Goal: Information Seeking & Learning: Learn about a topic

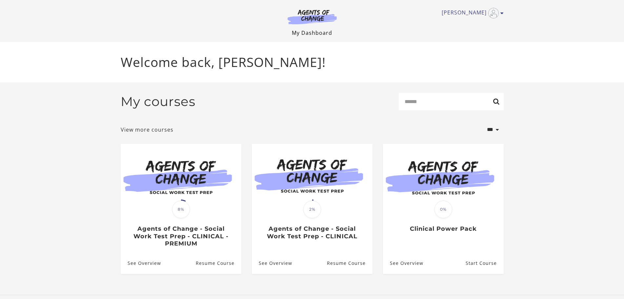
click at [316, 34] on link "My Dashboard" at bounding box center [312, 32] width 40 height 7
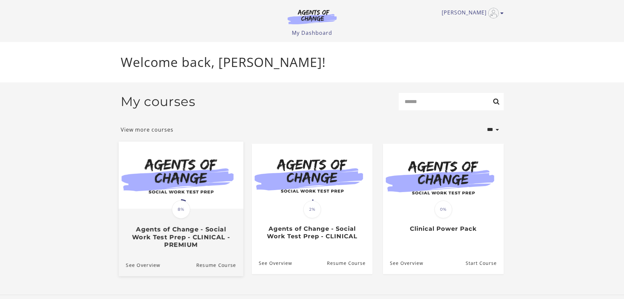
click at [155, 197] on img at bounding box center [180, 174] width 125 height 67
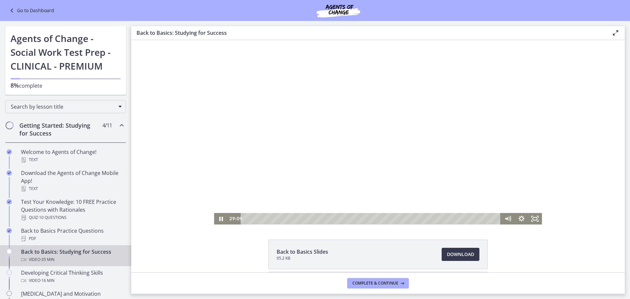
drag, startPoint x: 748, startPoint y: 41, endPoint x: 363, endPoint y: 145, distance: 398.7
click at [363, 145] on div at bounding box center [378, 132] width 328 height 184
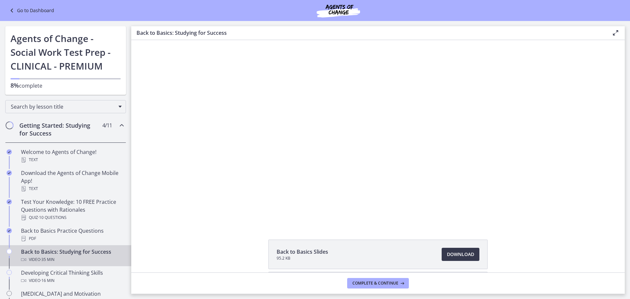
drag, startPoint x: 629, startPoint y: 0, endPoint x: 584, endPoint y: 243, distance: 247.5
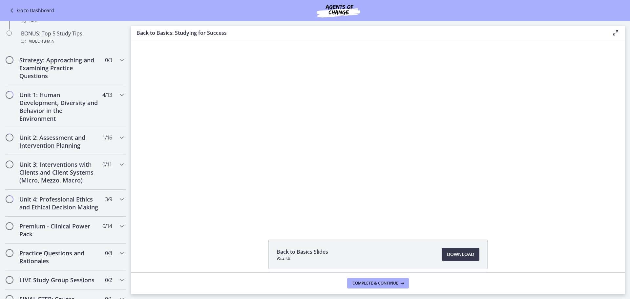
scroll to position [351, 0]
click at [43, 211] on h2 "Unit 4: Professional Ethics and Ethical Decision Making" at bounding box center [59, 203] width 80 height 16
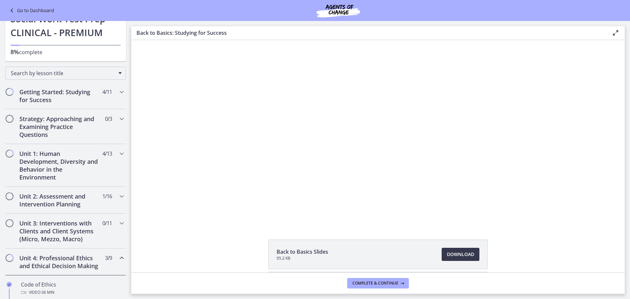
scroll to position [33, 0]
click at [73, 151] on h2 "Unit 1: Human Development, Diversity and Behavior in the Environment" at bounding box center [59, 165] width 80 height 31
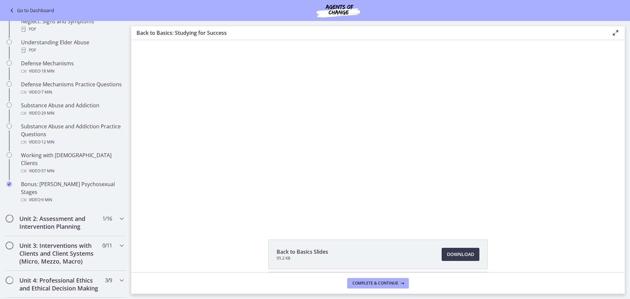
scroll to position [344, 0]
click at [67, 214] on h2 "Unit 2: Assessment and Intervention Planning" at bounding box center [59, 222] width 80 height 16
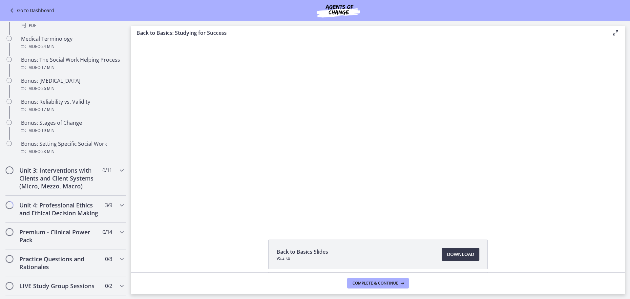
scroll to position [506, 0]
click at [68, 182] on h2 "Unit 3: Interventions with Clients and Client Systems (Micro, Mezzo, Macro)" at bounding box center [59, 178] width 80 height 24
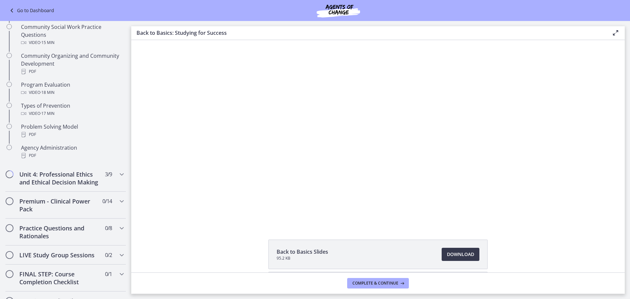
scroll to position [369, 0]
click at [68, 182] on h2 "Unit 4: Professional Ethics and Ethical Decision Making" at bounding box center [59, 178] width 80 height 16
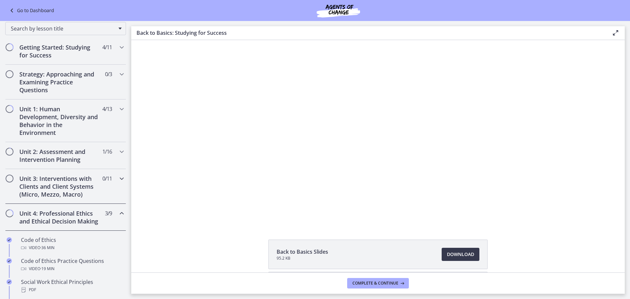
scroll to position [78, 0]
click at [100, 117] on div "Unit 1: Human Development, Diversity and Behavior in the Environment 4 / 13 Com…" at bounding box center [65, 120] width 121 height 43
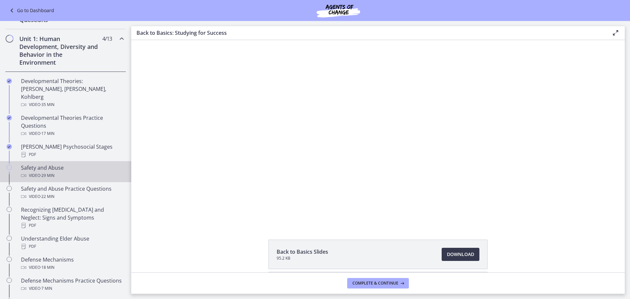
scroll to position [169, 0]
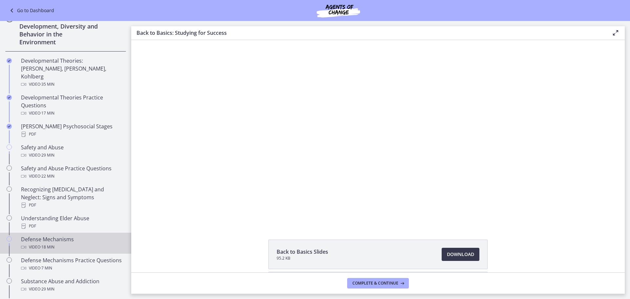
click at [47, 235] on div "Defense Mechanisms Video · 18 min" at bounding box center [72, 243] width 102 height 16
click at [459, 252] on span "Download Opens in a new window" at bounding box center [460, 254] width 27 height 8
click at [603, 34] on icon at bounding box center [602, 33] width 8 height 8
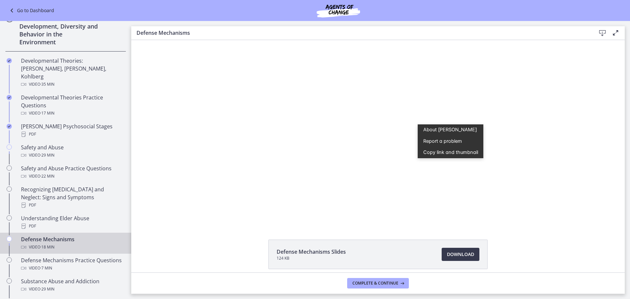
click at [579, 147] on div "Click for sound @keyframes VOLUME_SMALL_WAVE_FLASH { 0% { opacity: 0; } 33% { o…" at bounding box center [377, 132] width 493 height 184
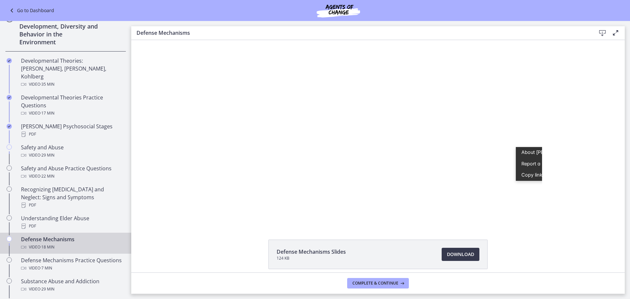
scroll to position [0, 40]
click at [188, 245] on div "Defense Mechanisms Slides 124 KB Download Opens in a new window" at bounding box center [377, 269] width 493 height 61
click at [617, 31] on icon at bounding box center [615, 33] width 8 height 8
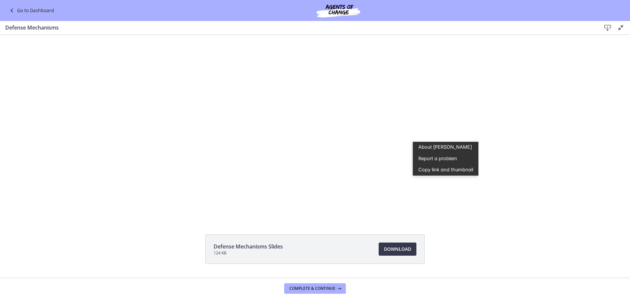
click at [94, 236] on div "Defense Mechanisms Slides 124 KB Download Opens in a new window" at bounding box center [315, 264] width 630 height 61
click at [543, 147] on div "Click for sound @keyframes VOLUME_SMALL_WAVE_FLASH { 0% { opacity: 0; } 33% { o…" at bounding box center [315, 127] width 630 height 184
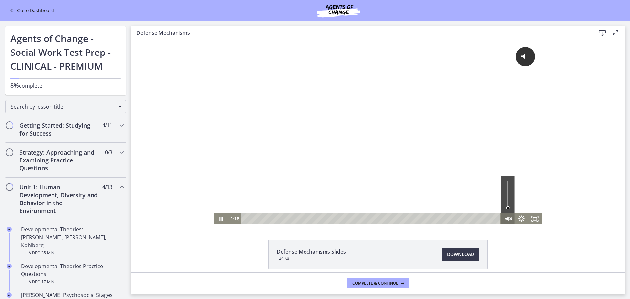
click at [502, 217] on icon "Unmute" at bounding box center [507, 218] width 16 height 14
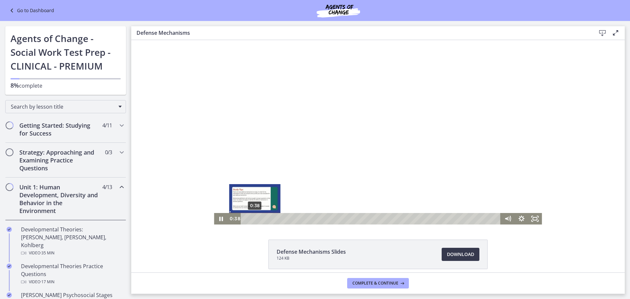
drag, startPoint x: 263, startPoint y: 218, endPoint x: 252, endPoint y: 219, distance: 11.5
click at [253, 219] on div "Playbar" at bounding box center [255, 219] width 4 height 4
click at [533, 220] on icon "Fullscreen" at bounding box center [535, 218] width 14 height 11
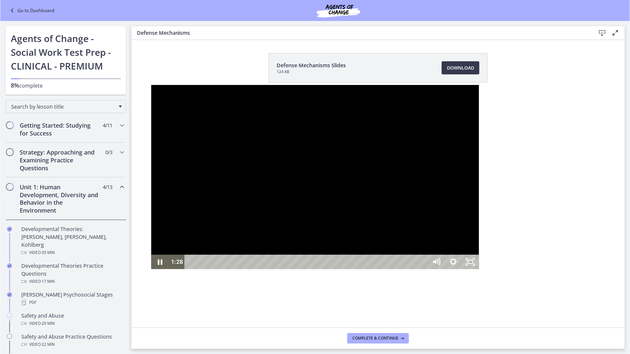
click at [478, 241] on div at bounding box center [315, 177] width 328 height 184
click at [480, 271] on icon "Unfullscreen" at bounding box center [470, 261] width 20 height 17
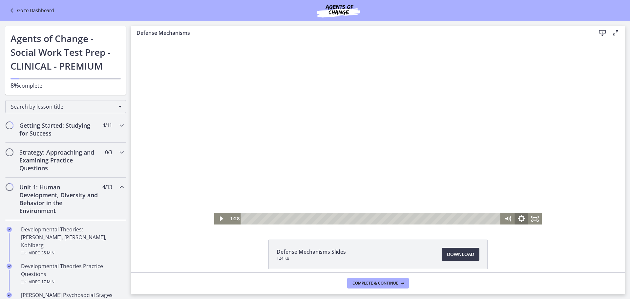
click at [517, 220] on icon "Show settings menu" at bounding box center [520, 218] width 7 height 7
click at [526, 206] on span "720p" at bounding box center [529, 206] width 17 height 11
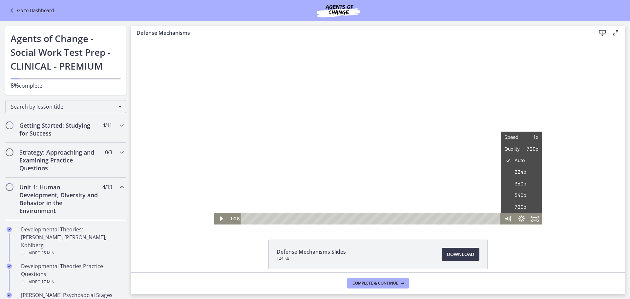
click at [581, 199] on div "Click for sound @keyframes VOLUME_SMALL_WAVE_FLASH { 0% { opacity: 0; } 33% { o…" at bounding box center [377, 132] width 493 height 184
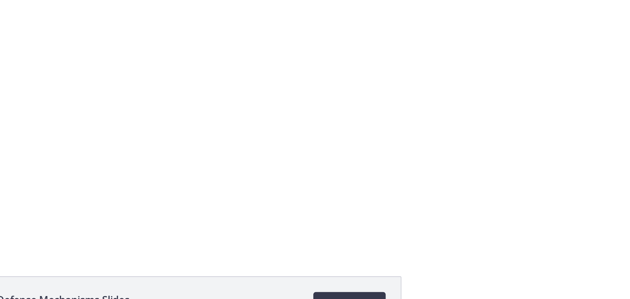
drag, startPoint x: 168, startPoint y: 53, endPoint x: 193, endPoint y: 93, distance: 47.4
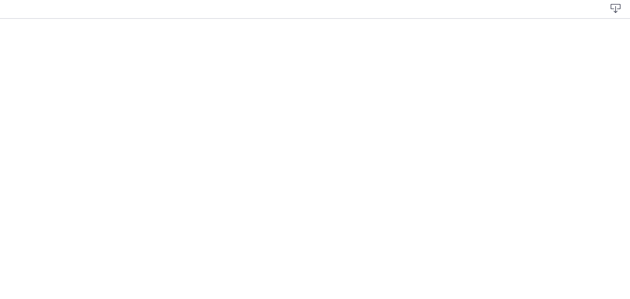
scroll to position [2, 0]
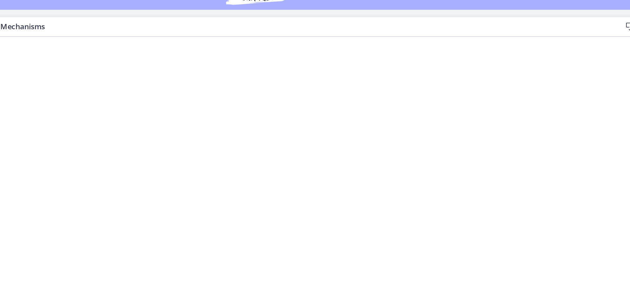
drag, startPoint x: 10, startPoint y: 108, endPoint x: 31, endPoint y: 100, distance: 22.8
click at [31, 100] on div "Click for sound @keyframes VOLUME_SMALL_WAVE_FLASH { 0% { opacity: 0; } 33% { o…" at bounding box center [208, 126] width 493 height 184
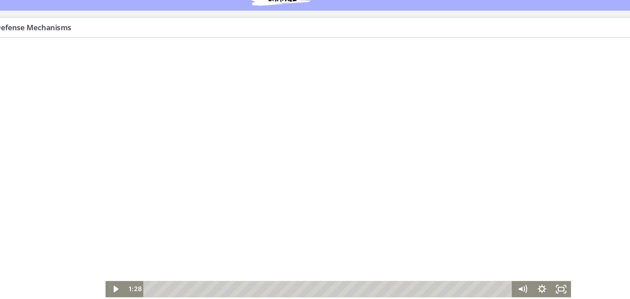
click at [164, 115] on div at bounding box center [235, 127] width 328 height 184
click at [365, 110] on div at bounding box center [235, 127] width 328 height 184
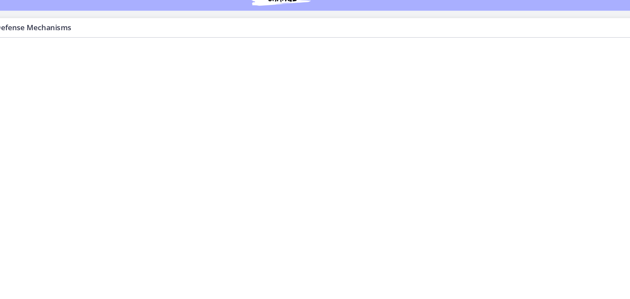
click at [71, 35] on button "Pause: ctgmo8leb9sc72ose380.mp4" at bounding box center [71, 35] width 0 height 0
